Goal: Transaction & Acquisition: Purchase product/service

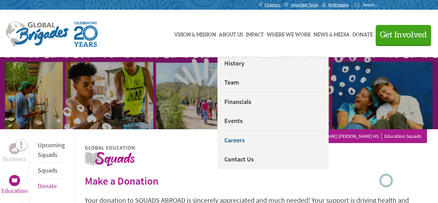
drag, startPoint x: 181, startPoint y: 45, endPoint x: 209, endPoint y: 144, distance: 102.6
click at [217, 144] on link "Careers" at bounding box center [272, 139] width 111 height 19
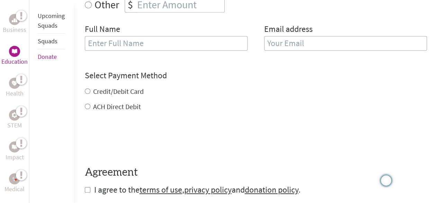
scroll to position [346, 0]
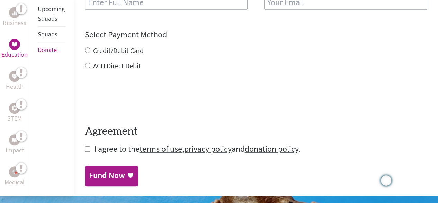
click at [91, 143] on form "Make a donation on behalf of a volunteer: Select a volunteer... [PERSON_NAME] […" at bounding box center [256, 17] width 342 height 275
click at [89, 146] on input "checkbox" at bounding box center [88, 149] width 6 height 6
checkbox input "true"
click at [96, 172] on div "Fund Now" at bounding box center [107, 175] width 36 height 11
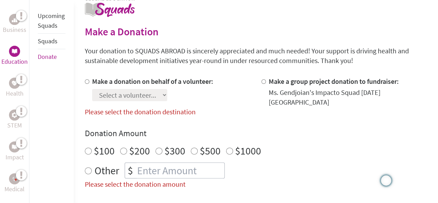
scroll to position [137, 0]
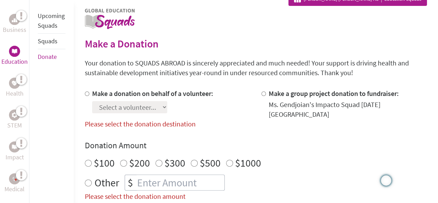
click at [279, 100] on div "Ms. Gendjoian's Impacto Squad [DATE] [GEOGRAPHIC_DATA]" at bounding box center [347, 109] width 158 height 19
click at [158, 119] on label "Please select the donation destination" at bounding box center [140, 123] width 111 height 9
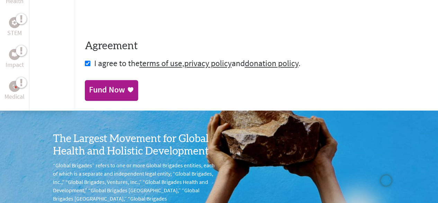
scroll to position [414, 0]
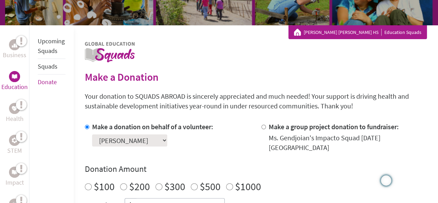
click at [160, 143] on select "Select a volunteer... [PERSON_NAME] [PERSON_NAME] [PERSON_NAME] [PERSON_NAME] […" at bounding box center [129, 140] width 75 height 12
select select "2208EF0D-4EDA-11F0-B8AC-42010A400003"
click at [92, 134] on select "Select a volunteer... [PERSON_NAME] [PERSON_NAME] [PERSON_NAME] [PERSON_NAME] […" at bounding box center [129, 140] width 75 height 12
drag, startPoint x: 194, startPoint y: 133, endPoint x: 199, endPoint y: 140, distance: 8.4
click at [194, 133] on div "Select a volunteer... [PERSON_NAME] [PERSON_NAME] [PERSON_NAME] [PERSON_NAME] […" at bounding box center [152, 138] width 121 height 15
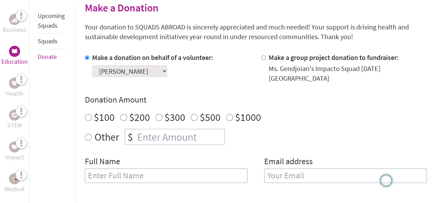
click at [111, 111] on label "$100" at bounding box center [104, 116] width 21 height 13
click at [92, 114] on input "$100" at bounding box center [88, 117] width 7 height 7
radio input "true"
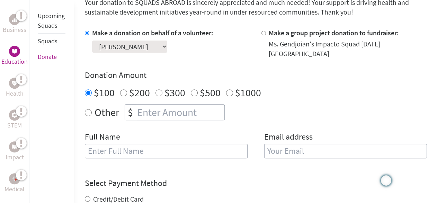
scroll to position [242, 0]
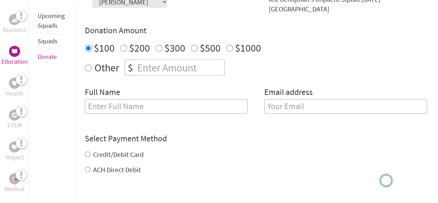
click at [132, 86] on div "Full Name" at bounding box center [166, 103] width 163 height 35
click at [127, 102] on input "text" at bounding box center [166, 106] width 163 height 15
type input "[PERSON_NAME]"
type input "[EMAIL_ADDRESS][DOMAIN_NAME]"
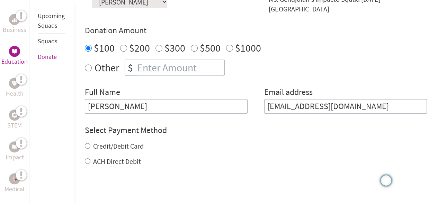
scroll to position [311, 0]
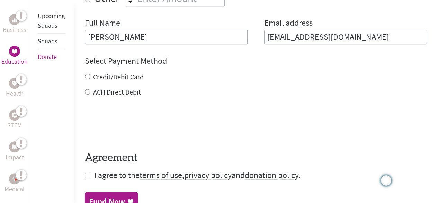
drag, startPoint x: 118, startPoint y: 86, endPoint x: 116, endPoint y: 90, distance: 4.4
click at [118, 88] on label "ACH Direct Debit" at bounding box center [117, 92] width 48 height 9
click at [90, 89] on input "ACH Direct Debit" at bounding box center [88, 92] width 6 height 6
radio input "true"
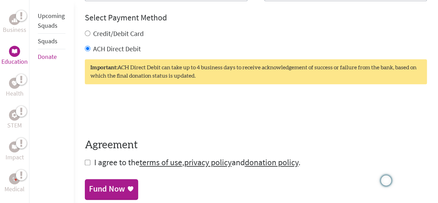
scroll to position [381, 0]
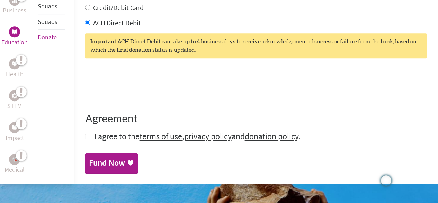
click at [89, 134] on input "checkbox" at bounding box center [88, 137] width 6 height 6
checkbox input "true"
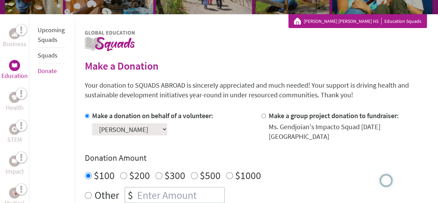
scroll to position [104, 0]
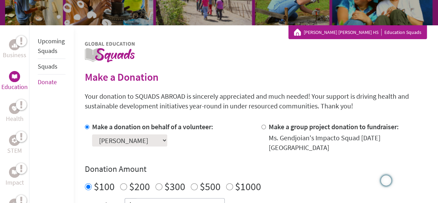
click at [129, 145] on select "Select a volunteer... [PERSON_NAME] [PERSON_NAME] [PERSON_NAME] [PERSON_NAME] […" at bounding box center [129, 140] width 75 height 12
select select "4D80E894-C056-11ED-8C9E-42010A8A006C"
click at [92, 134] on select "Select a volunteer... [PERSON_NAME] [PERSON_NAME] [PERSON_NAME] [PERSON_NAME] […" at bounding box center [129, 140] width 75 height 12
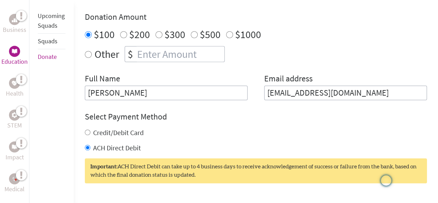
scroll to position [208, 0]
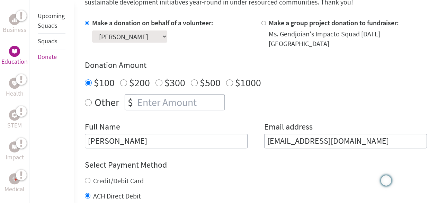
radio input "true"
click at [153, 94] on input "number" at bounding box center [180, 101] width 89 height 15
type input "1"
click at [181, 115] on div "Make a donation on behalf of a volunteer: Select a volunteer... [PERSON_NAME] […" at bounding box center [256, 83] width 342 height 130
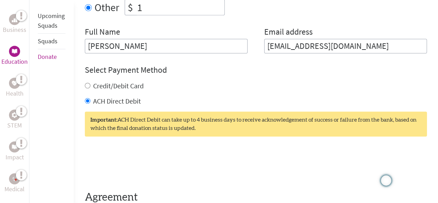
scroll to position [346, 0]
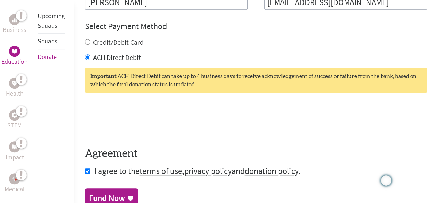
click at [121, 188] on link "Fund Now" at bounding box center [111, 197] width 53 height 19
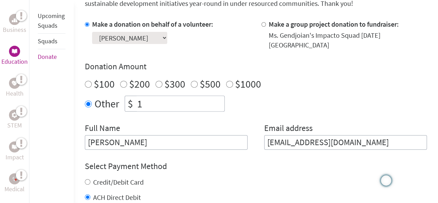
scroll to position [208, 0]
